Goal: Task Accomplishment & Management: Complete application form

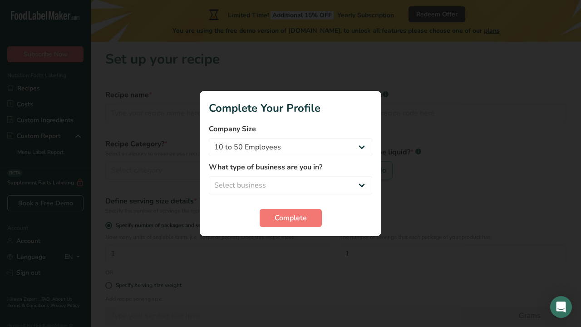
select select "2"
select select "6"
click at [279, 223] on button "Complete" at bounding box center [291, 218] width 62 height 18
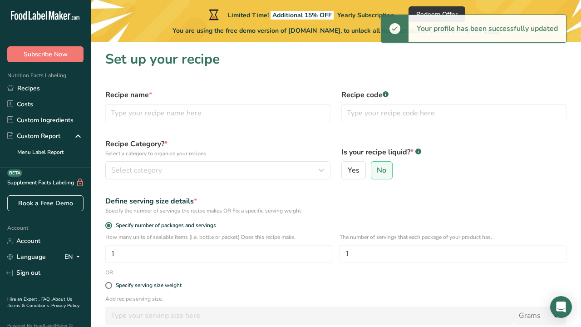
click at [262, 127] on div "Recipe name *" at bounding box center [218, 106] width 236 height 44
click at [266, 116] on input "text" at bounding box center [217, 113] width 225 height 18
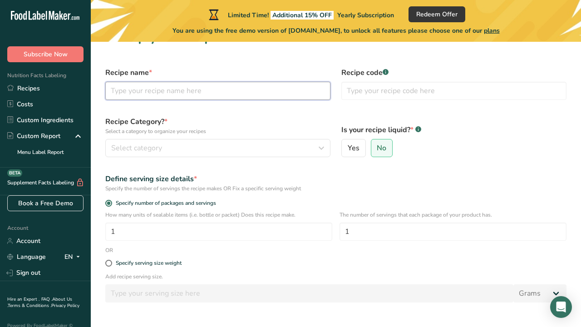
scroll to position [28, 0]
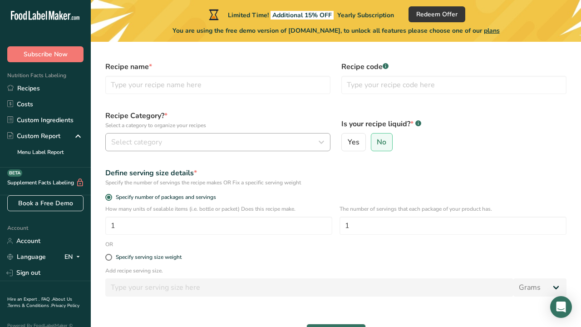
click at [230, 137] on div "Select category" at bounding box center [215, 142] width 208 height 11
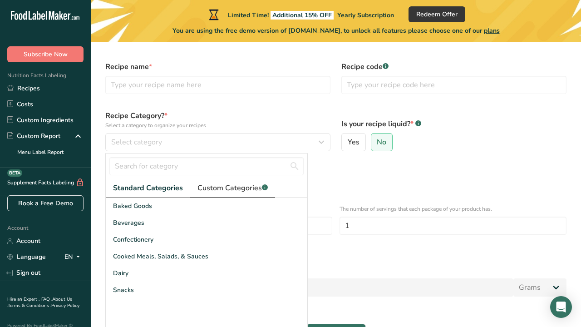
click at [226, 186] on span "Custom Categories .a-a{fill:#347362;}.b-a{fill:#fff;}" at bounding box center [232, 187] width 70 height 11
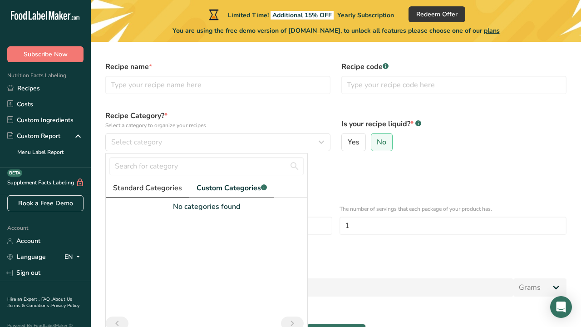
click at [163, 190] on span "Standard Categories" at bounding box center [147, 187] width 69 height 11
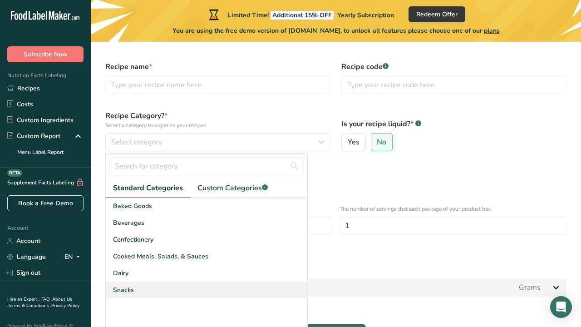
click at [171, 287] on div "Snacks" at bounding box center [206, 289] width 201 height 17
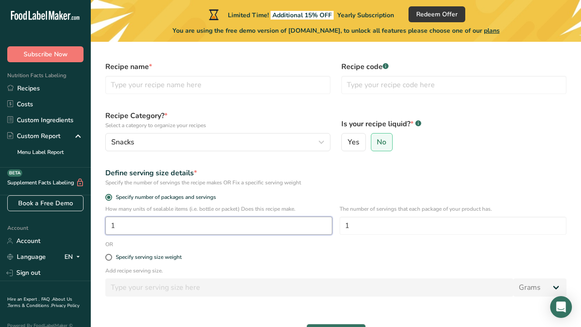
click at [205, 228] on input "1" at bounding box center [218, 225] width 227 height 18
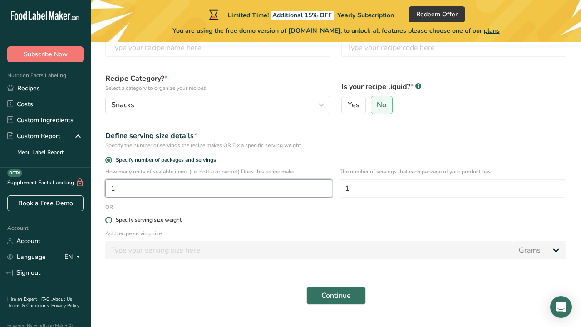
scroll to position [66, 0]
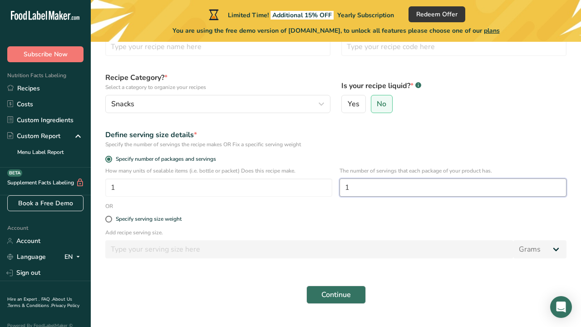
click at [365, 187] on input "1" at bounding box center [452, 187] width 227 height 18
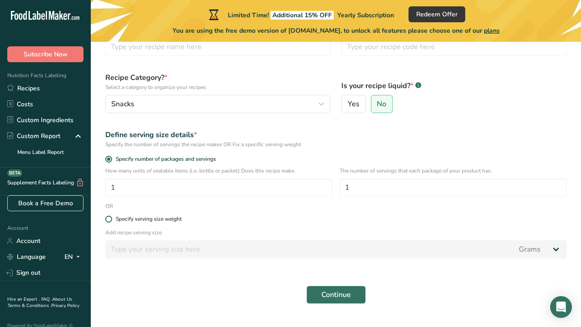
click at [110, 219] on span at bounding box center [108, 219] width 7 height 7
click at [110, 219] on input "Specify serving size weight" at bounding box center [108, 219] width 6 height 6
radio input "true"
radio input "false"
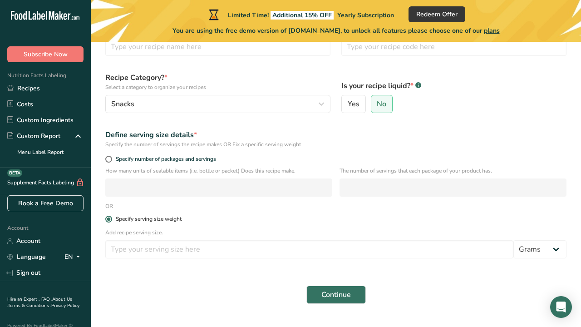
click at [110, 219] on span at bounding box center [108, 219] width 7 height 7
click at [110, 219] on input "Specify serving size weight" at bounding box center [108, 219] width 6 height 6
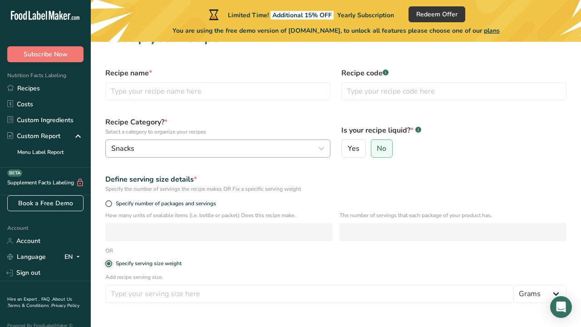
scroll to position [21, 0]
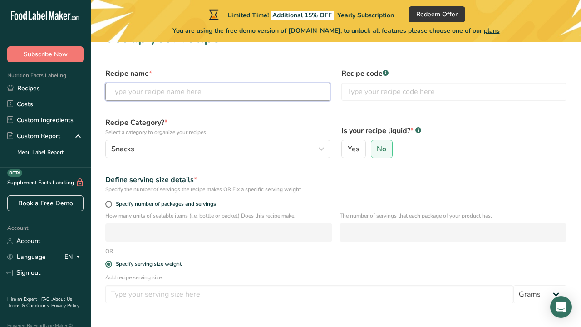
click at [175, 94] on input "text" at bounding box center [217, 92] width 225 height 18
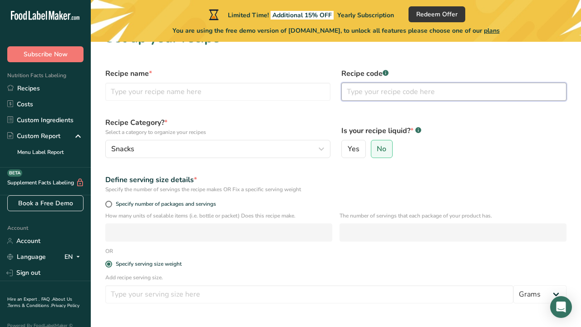
click at [406, 92] on input "text" at bounding box center [453, 92] width 225 height 18
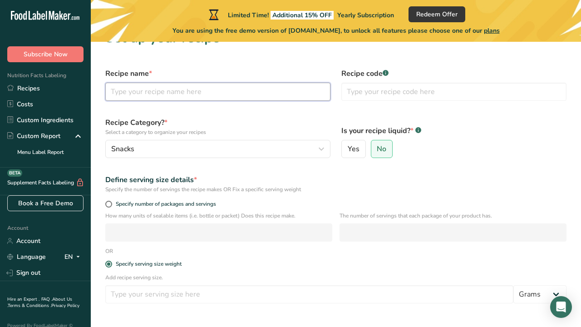
click at [280, 94] on input "text" at bounding box center [217, 92] width 225 height 18
paste input "INGREDIENTS: CORN SYRUP, SUGAR, GELATIN, MODIFIED FOOD STARCH (CORN), FUMARIC A…"
type input "INGREDIENTS: CORN SYRUP, SUGAR, GELATIN, MODIFIED FOOD STARCH (CORN), FUMARIC A…"
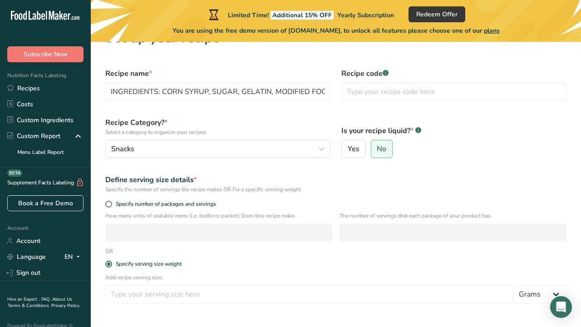
click at [495, 125] on div "Is your recipe liquid? * .a-a{fill:#347362;}.b-a{fill:#fff;} Yes No" at bounding box center [454, 138] width 236 height 52
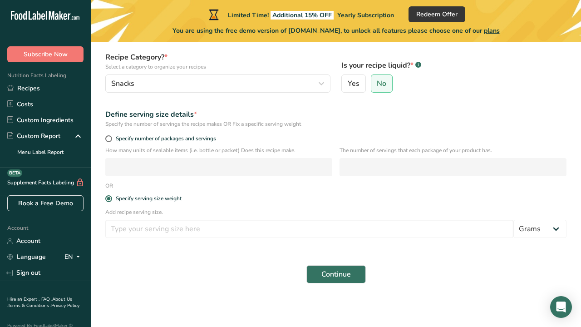
scroll to position [87, 0]
click at [109, 137] on span at bounding box center [108, 138] width 7 height 7
click at [109, 137] on input "Specify number of packages and servings" at bounding box center [108, 139] width 6 height 6
radio input "true"
radio input "false"
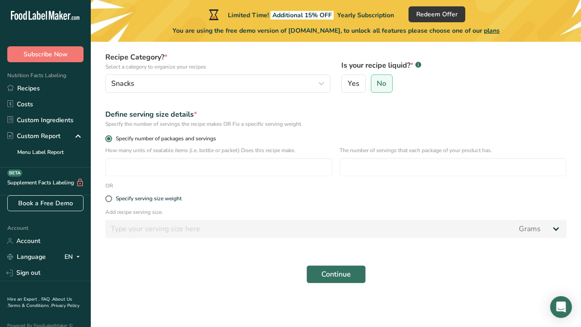
click at [110, 137] on span at bounding box center [108, 138] width 7 height 7
click at [110, 137] on input "Specify number of packages and servings" at bounding box center [108, 139] width 6 height 6
click at [331, 275] on span "Continue" at bounding box center [335, 274] width 29 height 11
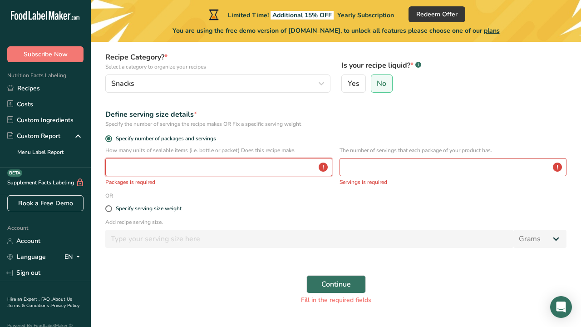
click at [247, 166] on input "number" at bounding box center [218, 167] width 227 height 18
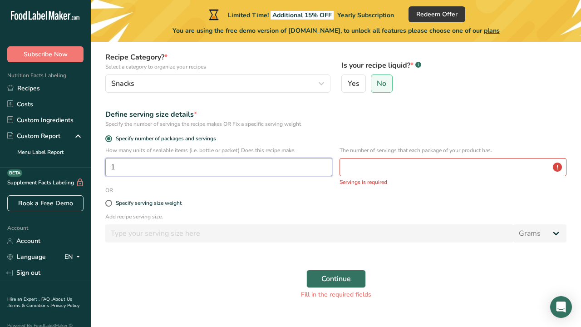
type input "1"
click at [378, 160] on input "number" at bounding box center [452, 167] width 227 height 18
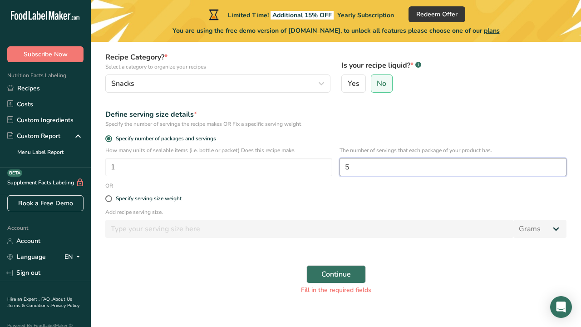
type input "5"
click at [405, 239] on div "Add recipe serving size. Grams kg mg mcg lb oz l mL fl oz tbsp tsp cup qt gallon" at bounding box center [336, 225] width 472 height 35
click at [354, 267] on button "Continue" at bounding box center [335, 274] width 59 height 18
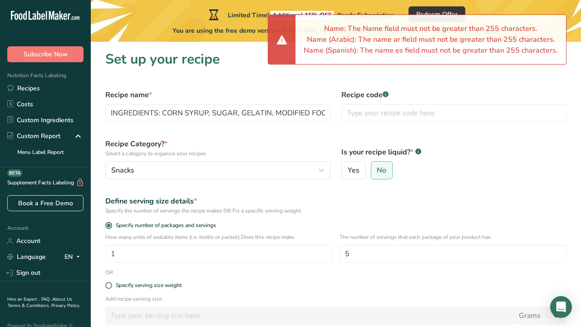
scroll to position [0, 0]
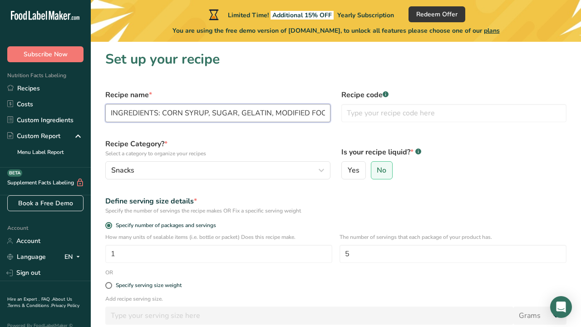
click at [114, 110] on input "INGREDIENTS: CORN SYRUP, SUGAR, GELATIN, MODIFIED FOOD STARCH (CORN), FUMARIC A…" at bounding box center [217, 113] width 225 height 18
click at [171, 118] on input "INGREDIENTS: CORN SYRUP, SUGAR, GELATIN, MODIFIED FOOD STARCH (CORN), FUMARIC A…" at bounding box center [217, 113] width 225 height 18
drag, startPoint x: 162, startPoint y: 113, endPoint x: 559, endPoint y: 135, distance: 398.1
click at [559, 135] on form "Recipe name * INGREDIENTS: CORN SYRUP, SUGAR, GELATIN, MODIFIED FOOD STARCH (CO…" at bounding box center [336, 229] width 472 height 291
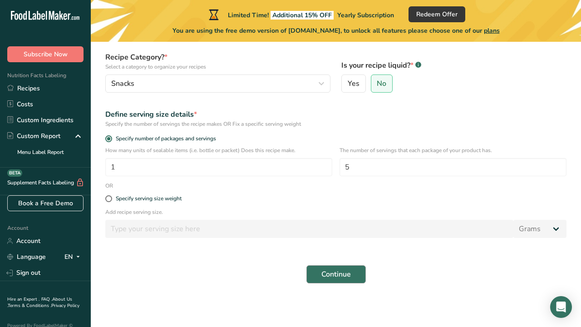
type input "INGREDIENTS:"
click at [344, 275] on span "Continue" at bounding box center [335, 274] width 29 height 11
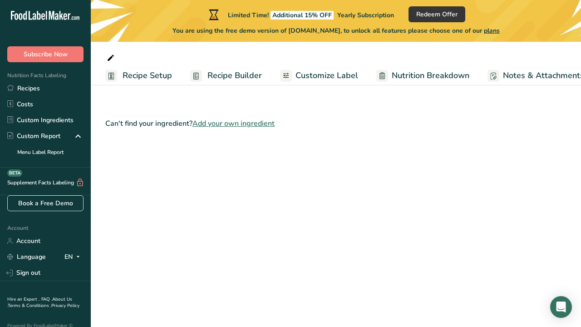
click at [250, 122] on span "Add your own ingredient" at bounding box center [233, 123] width 82 height 11
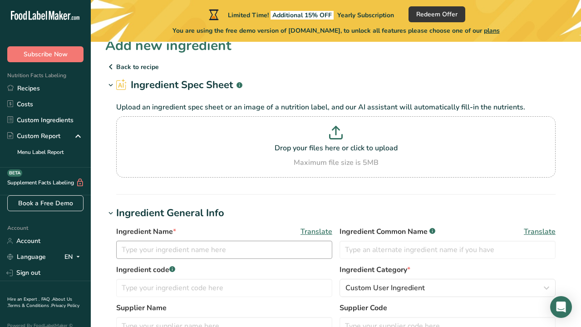
scroll to position [18, 0]
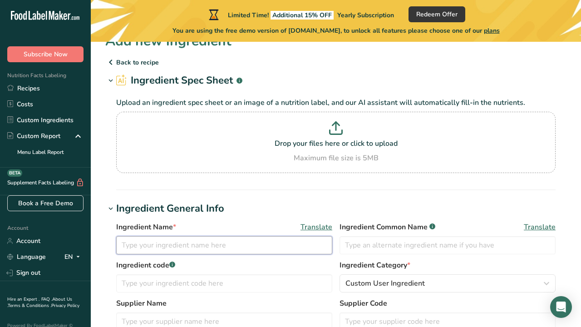
click at [242, 243] on input "text" at bounding box center [224, 245] width 216 height 18
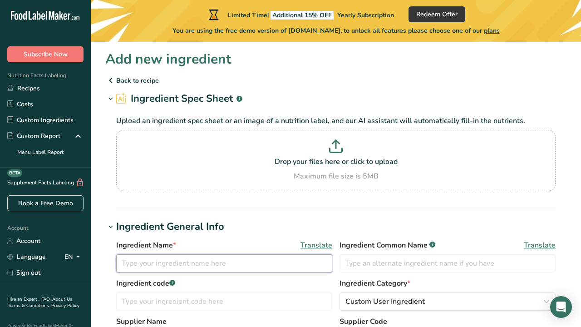
scroll to position [0, 0]
click at [113, 78] on icon at bounding box center [110, 80] width 11 height 16
